Goal: Task Accomplishment & Management: Use online tool/utility

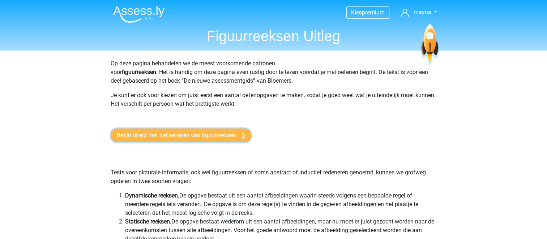
click at [194, 137] on link "Begin direct met het oefenen van figuurreeksen" at bounding box center [181, 136] width 141 height 14
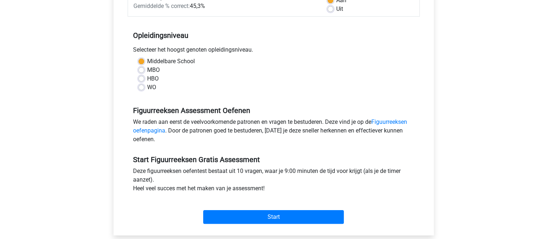
scroll to position [123, 0]
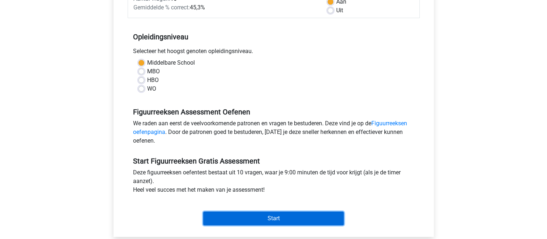
click at [256, 217] on input "Start" at bounding box center [273, 219] width 141 height 14
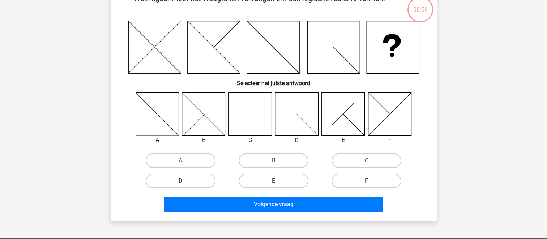
scroll to position [53, 0]
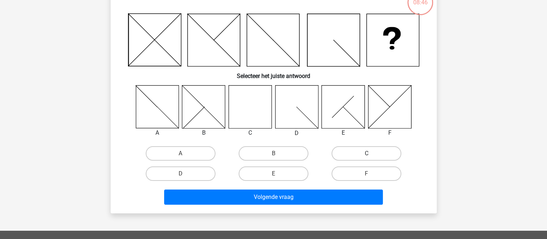
click at [380, 149] on label "C" at bounding box center [367, 153] width 70 height 14
click at [371, 154] on input "C" at bounding box center [369, 156] width 5 height 5
radio input "true"
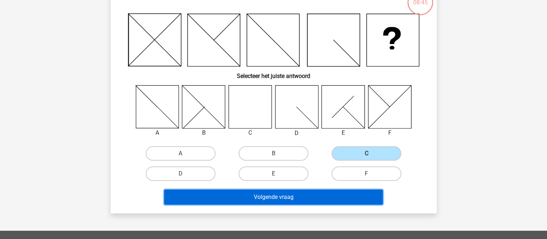
click at [282, 197] on button "Volgende vraag" at bounding box center [273, 197] width 219 height 15
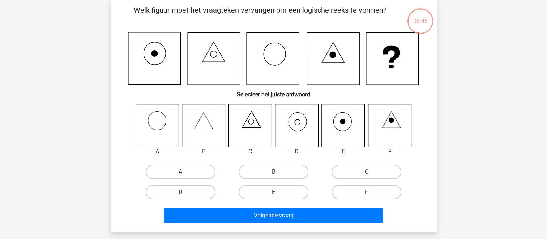
scroll to position [33, 0]
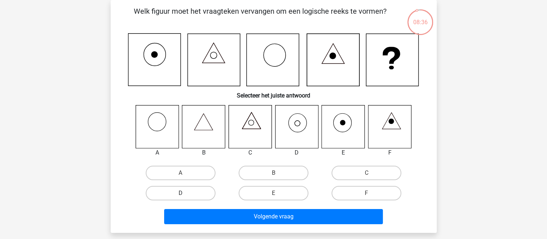
click at [197, 199] on label "D" at bounding box center [181, 193] width 70 height 14
click at [185, 198] on input "D" at bounding box center [182, 195] width 5 height 5
radio input "true"
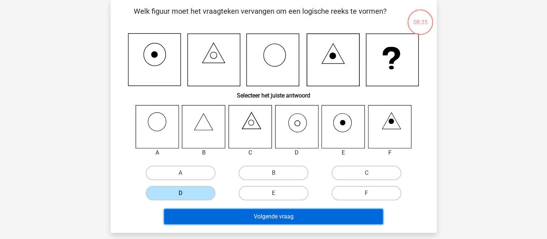
click at [254, 216] on button "Volgende vraag" at bounding box center [273, 216] width 219 height 15
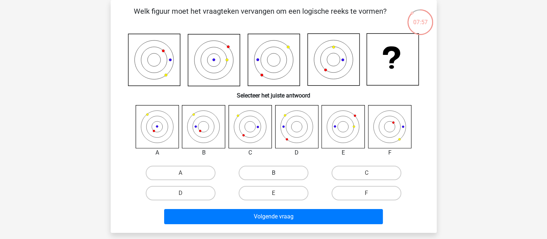
click at [278, 172] on label "B" at bounding box center [274, 173] width 70 height 14
click at [278, 173] on input "B" at bounding box center [275, 175] width 5 height 5
radio input "true"
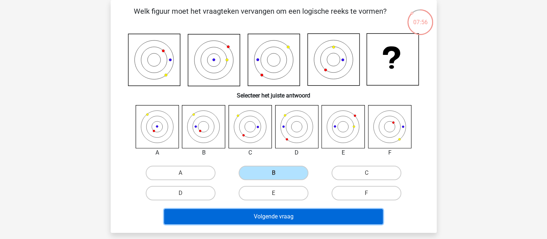
click at [288, 217] on button "Volgende vraag" at bounding box center [273, 216] width 219 height 15
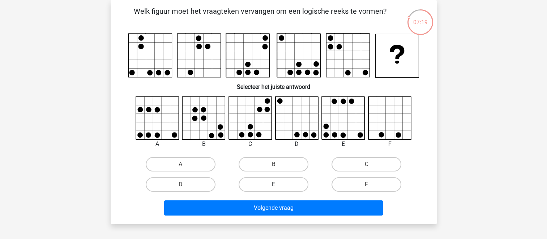
click at [266, 183] on label "E" at bounding box center [274, 185] width 70 height 14
click at [273, 185] on input "E" at bounding box center [275, 187] width 5 height 5
radio input "true"
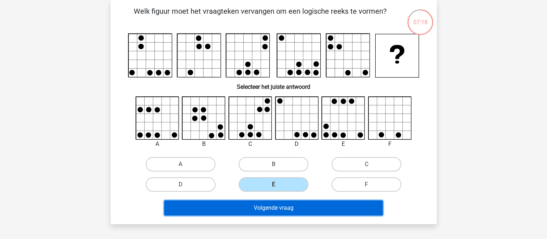
click at [283, 203] on button "Volgende vraag" at bounding box center [273, 208] width 219 height 15
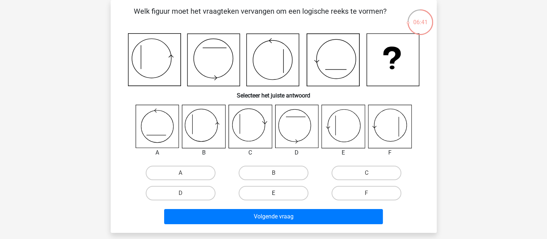
click at [281, 193] on label "E" at bounding box center [274, 193] width 70 height 14
click at [278, 193] on input "E" at bounding box center [275, 195] width 5 height 5
radio input "true"
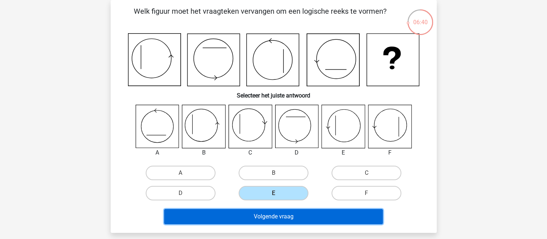
click at [287, 217] on button "Volgende vraag" at bounding box center [273, 216] width 219 height 15
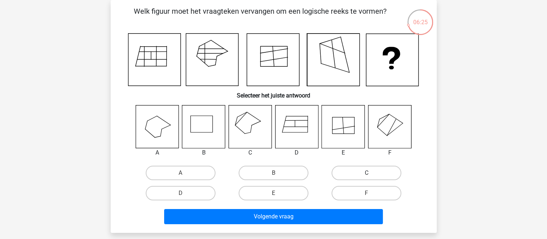
click at [380, 176] on label "C" at bounding box center [367, 173] width 70 height 14
click at [371, 176] on input "C" at bounding box center [369, 175] width 5 height 5
radio input "true"
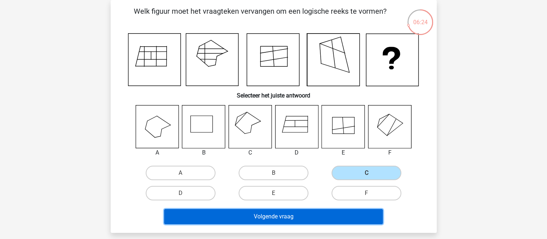
click at [280, 220] on button "Volgende vraag" at bounding box center [273, 216] width 219 height 15
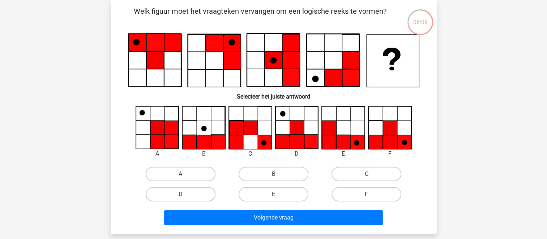
click at [357, 192] on label "F" at bounding box center [367, 194] width 70 height 14
click at [367, 195] on input "F" at bounding box center [369, 197] width 5 height 5
radio input "true"
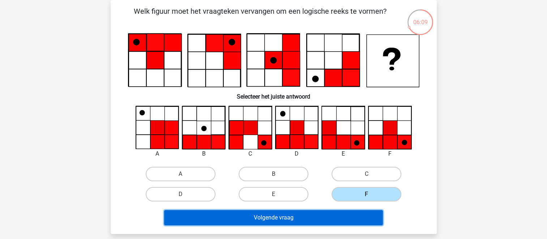
click at [304, 210] on button "Volgende vraag" at bounding box center [273, 217] width 219 height 15
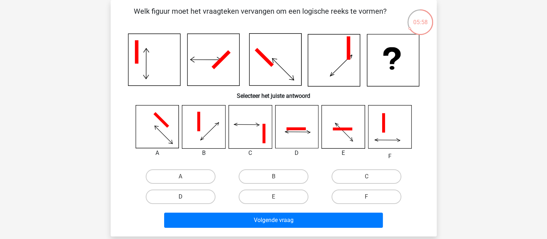
click at [176, 200] on label "D" at bounding box center [181, 197] width 70 height 14
click at [180, 200] on input "D" at bounding box center [182, 199] width 5 height 5
radio input "true"
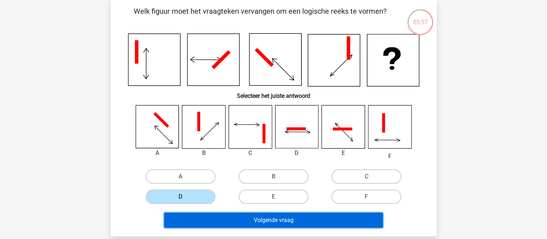
click at [269, 225] on button "Volgende vraag" at bounding box center [273, 220] width 219 height 15
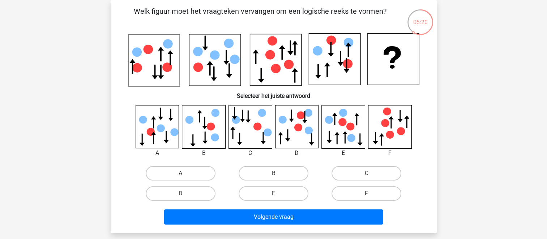
click at [174, 171] on label "A" at bounding box center [181, 173] width 70 height 14
click at [180, 174] on input "A" at bounding box center [182, 176] width 5 height 5
radio input "true"
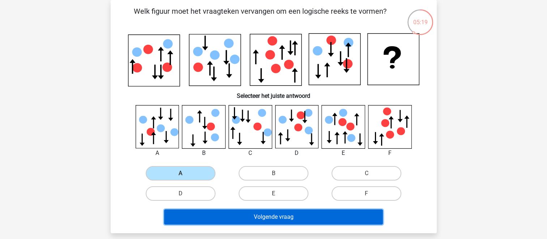
click at [259, 211] on button "Volgende vraag" at bounding box center [273, 217] width 219 height 15
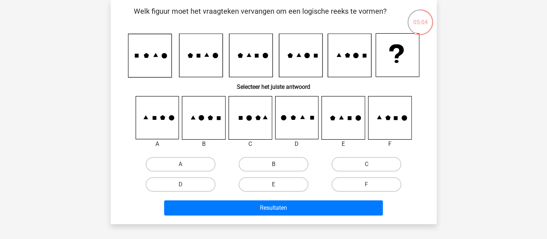
click at [260, 162] on label "B" at bounding box center [274, 164] width 70 height 14
click at [273, 165] on input "B" at bounding box center [275, 167] width 5 height 5
radio input "true"
click at [376, 165] on label "C" at bounding box center [367, 164] width 70 height 14
click at [371, 165] on input "C" at bounding box center [369, 167] width 5 height 5
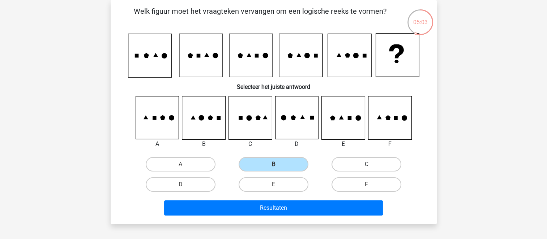
radio input "true"
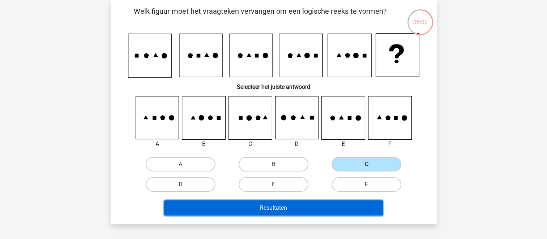
click at [298, 206] on button "Resultaten" at bounding box center [273, 208] width 219 height 15
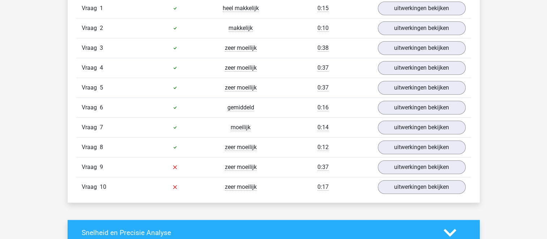
scroll to position [627, 0]
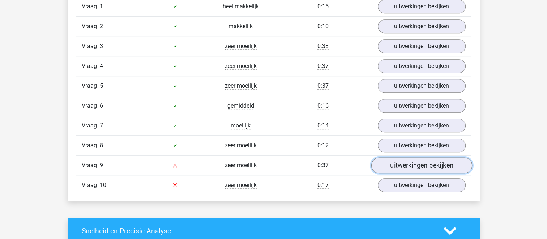
click at [403, 166] on link "uitwerkingen bekijken" at bounding box center [421, 166] width 101 height 16
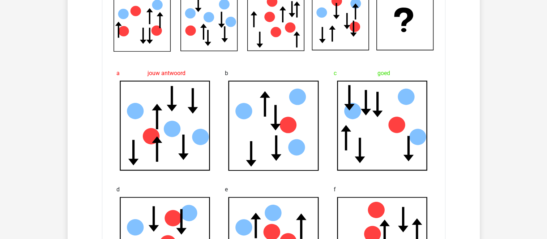
scroll to position [782, 0]
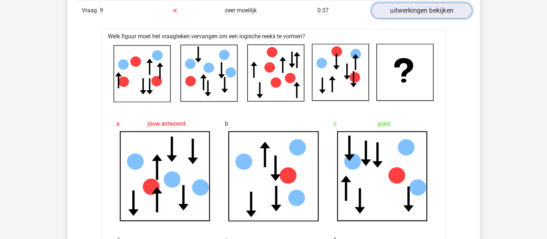
click at [432, 9] on link "uitwerkingen bekijken" at bounding box center [421, 11] width 101 height 16
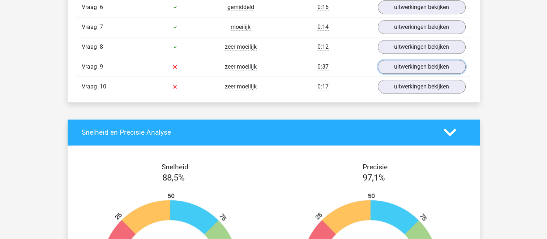
scroll to position [726, 0]
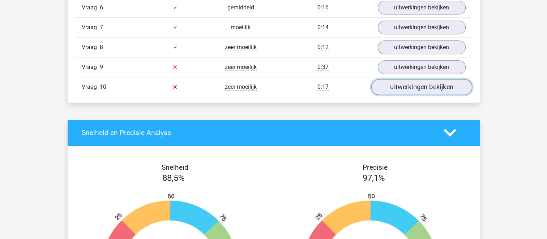
click at [412, 80] on link "uitwerkingen bekijken" at bounding box center [421, 87] width 101 height 16
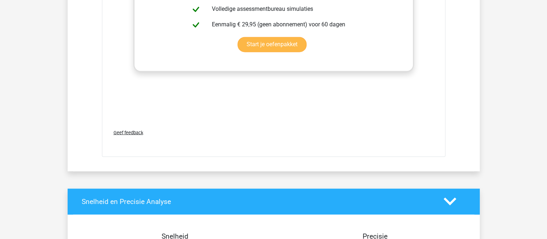
scroll to position [1259, 0]
